Goal: Find specific page/section: Find specific page/section

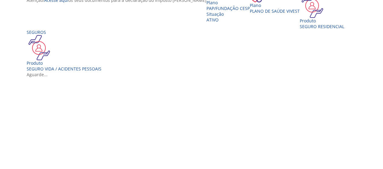
scroll to position [137, 0]
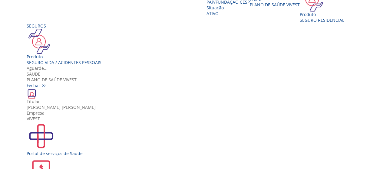
scroll to position [11, 0]
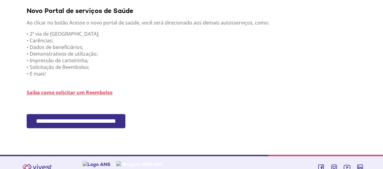
scroll to position [177, 0]
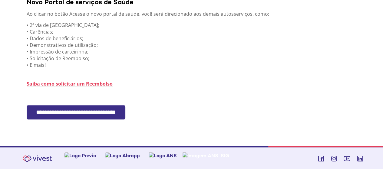
click at [82, 116] on input "**********" at bounding box center [76, 112] width 99 height 14
